Goal: Task Accomplishment & Management: Use online tool/utility

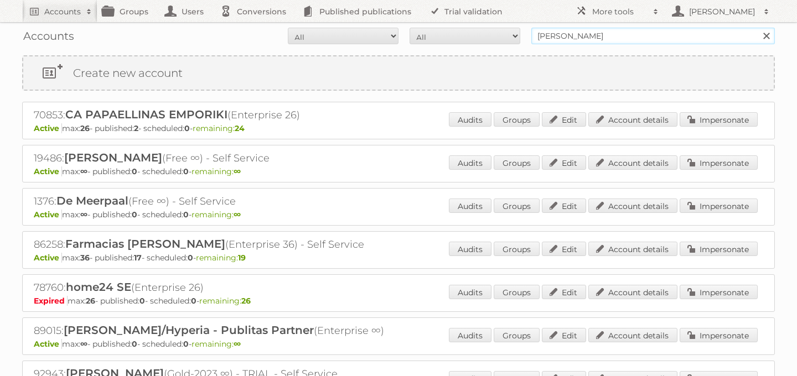
drag, startPoint x: 617, startPoint y: 40, endPoint x: 503, endPoint y: 35, distance: 113.6
click at [503, 35] on form "All Active Expired Pending All Paid Trials Self service [PERSON_NAME] Search" at bounding box center [398, 36] width 753 height 17
click at [575, 35] on input "text" at bounding box center [653, 36] width 244 height 17
type input "indaba"
click at [758, 28] on input "Search" at bounding box center [766, 36] width 17 height 17
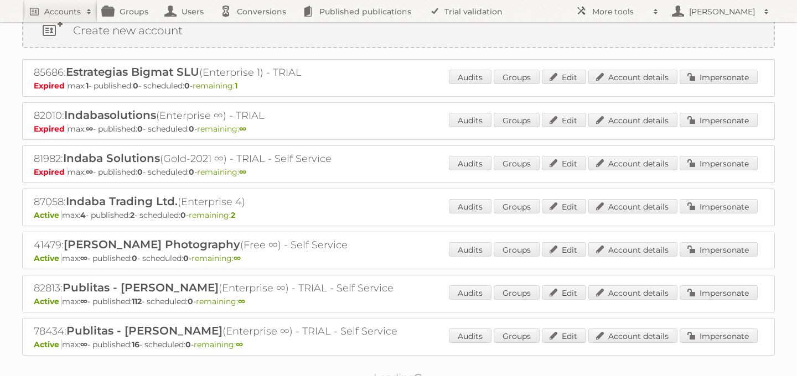
scroll to position [41, 0]
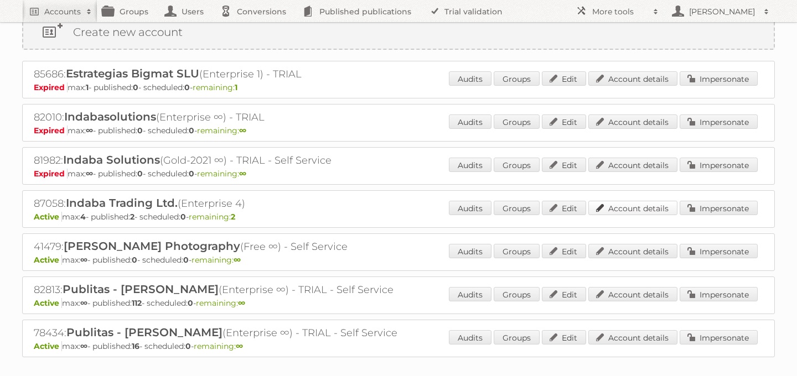
click at [625, 208] on link "Account details" at bounding box center [632, 208] width 89 height 14
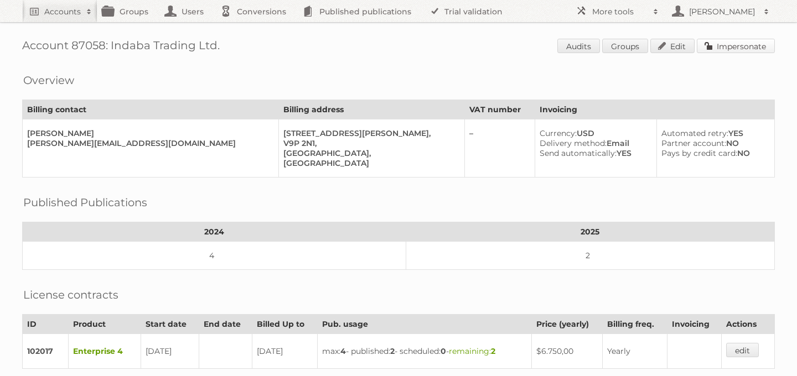
click at [735, 48] on link "Impersonate" at bounding box center [736, 46] width 78 height 14
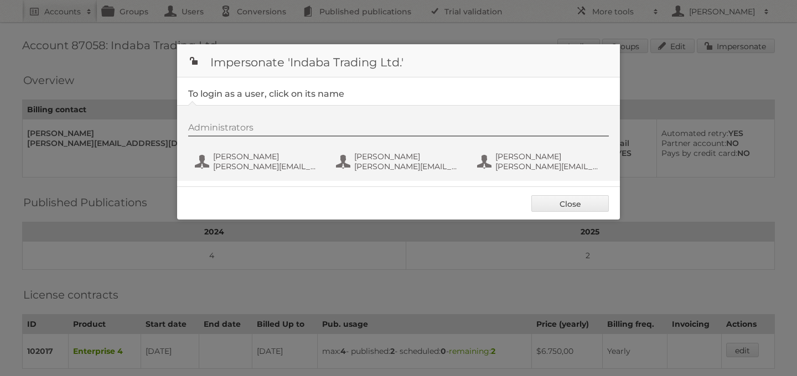
click at [116, 170] on div at bounding box center [398, 188] width 797 height 376
click at [562, 206] on link "Close" at bounding box center [569, 203] width 77 height 17
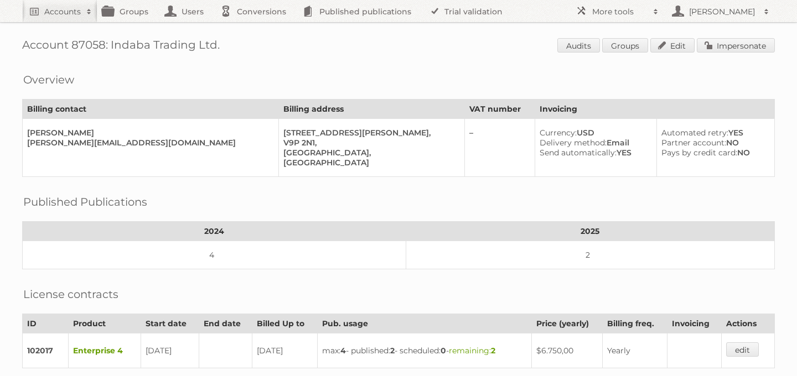
scroll to position [9, 0]
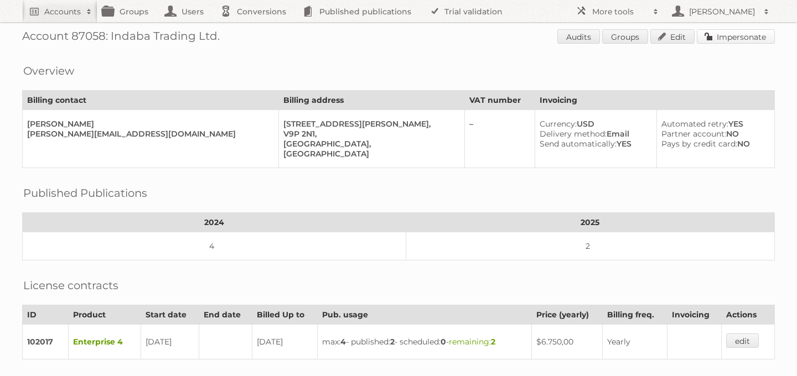
click at [718, 37] on link "Impersonate" at bounding box center [736, 36] width 78 height 14
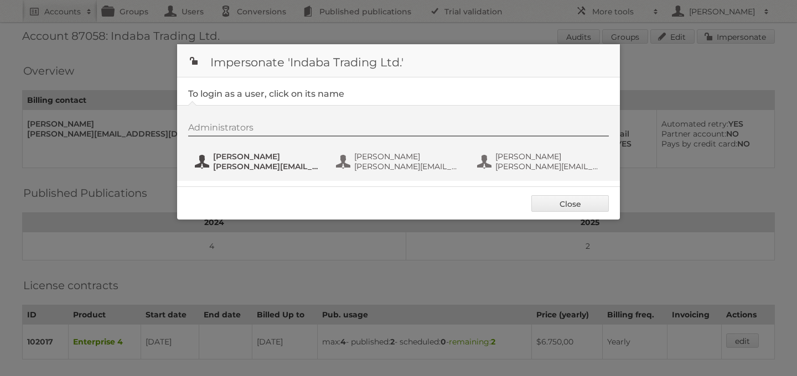
click at [230, 154] on span "Alison Gillespie" at bounding box center [266, 157] width 107 height 10
